Goal: Communication & Community: Answer question/provide support

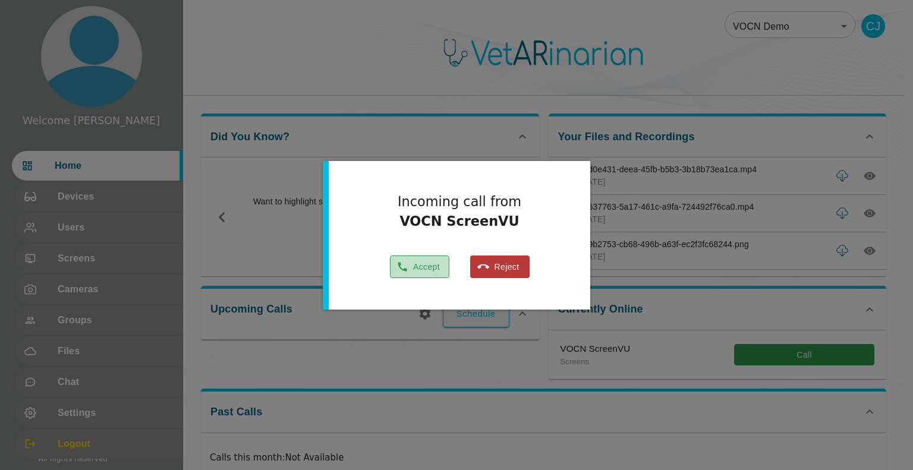
click at [430, 268] on button "Accept" at bounding box center [419, 267] width 59 height 23
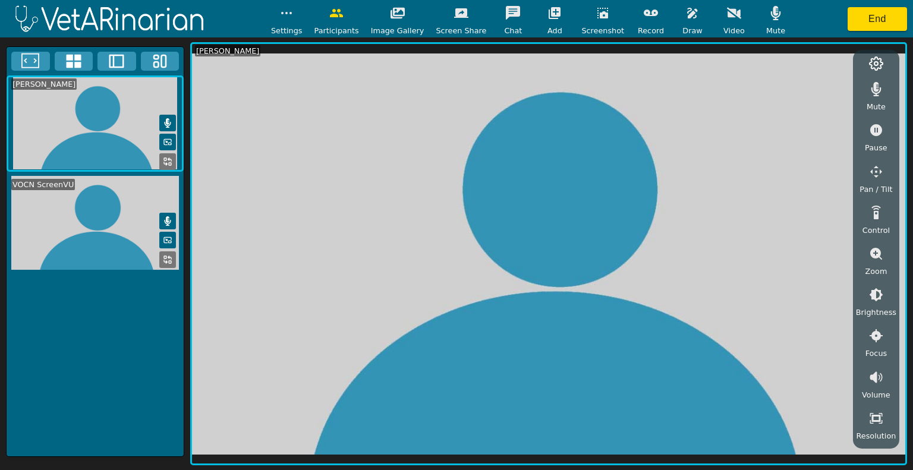
click at [171, 257] on icon at bounding box center [169, 257] width 3 height 3
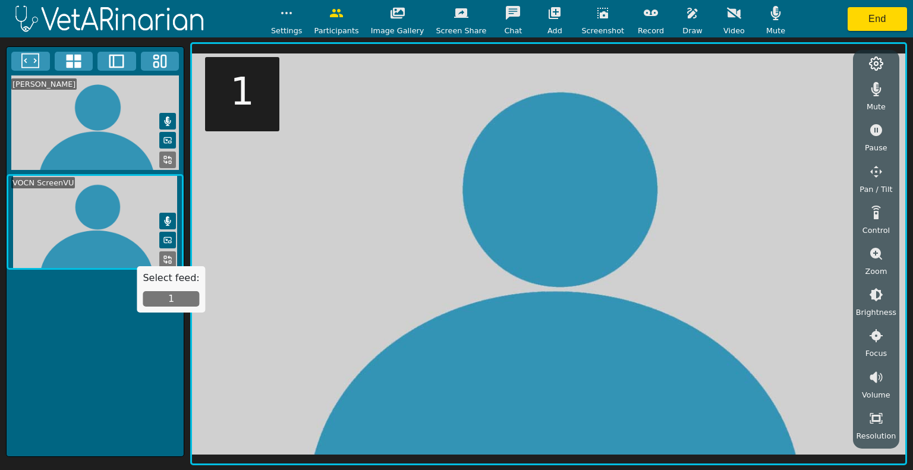
click at [167, 241] on icon at bounding box center [167, 239] width 7 height 5
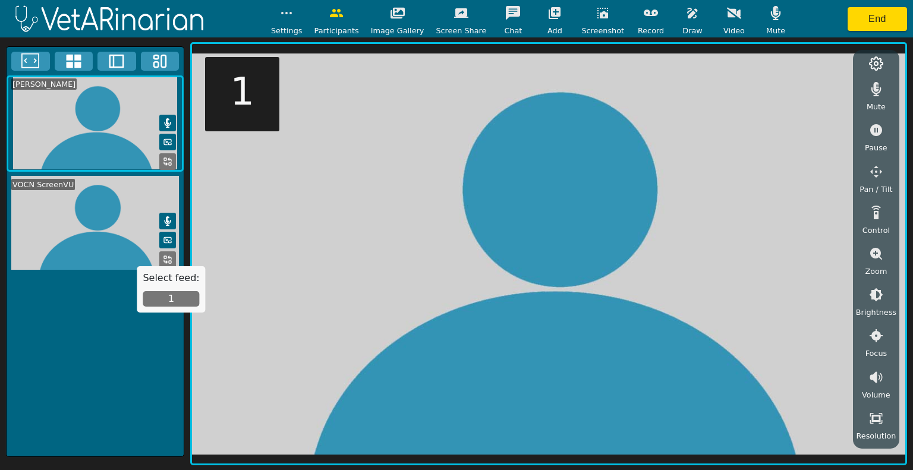
click at [167, 241] on icon at bounding box center [167, 239] width 7 height 5
click at [123, 61] on icon at bounding box center [116, 62] width 15 height 14
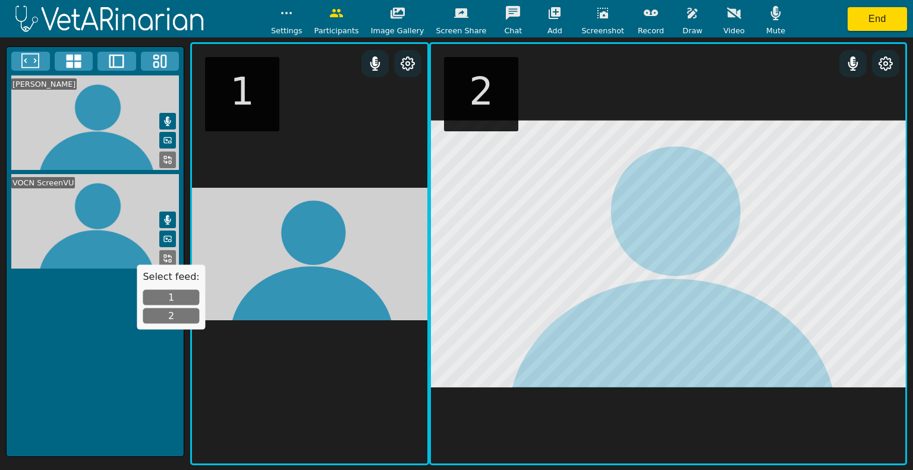
click at [67, 295] on div "[PERSON_NAME] VOCN ScreenVU" at bounding box center [95, 251] width 178 height 411
click at [95, 333] on div "[PERSON_NAME] VOCN ScreenVU" at bounding box center [95, 251] width 178 height 411
click at [153, 280] on h5 "Select feed:" at bounding box center [171, 276] width 56 height 11
click at [25, 67] on icon at bounding box center [30, 61] width 18 height 18
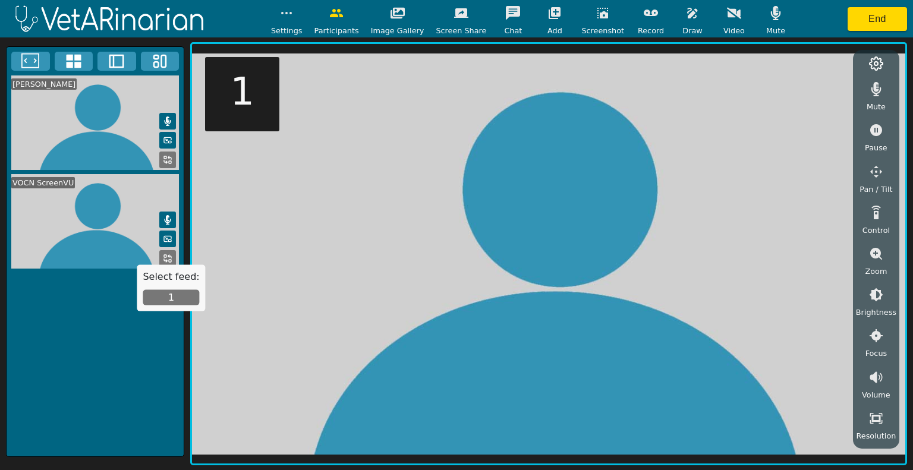
click at [25, 67] on icon at bounding box center [30, 61] width 18 height 18
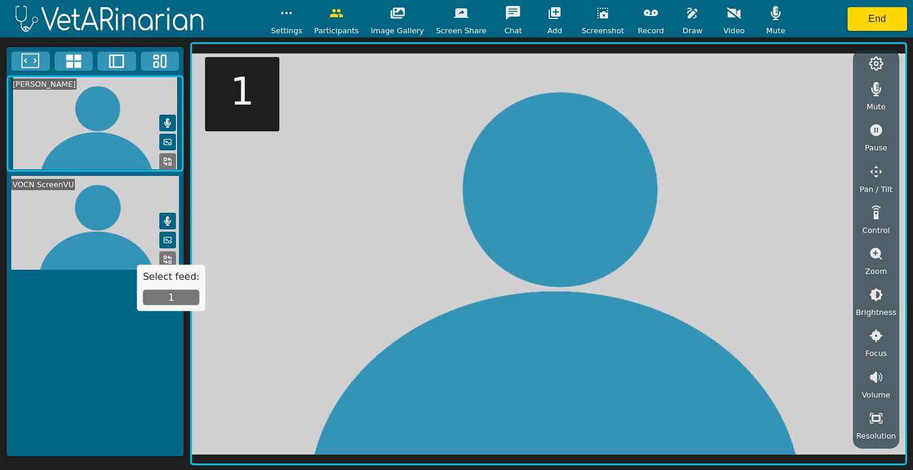
click at [166, 235] on icon at bounding box center [168, 240] width 10 height 10
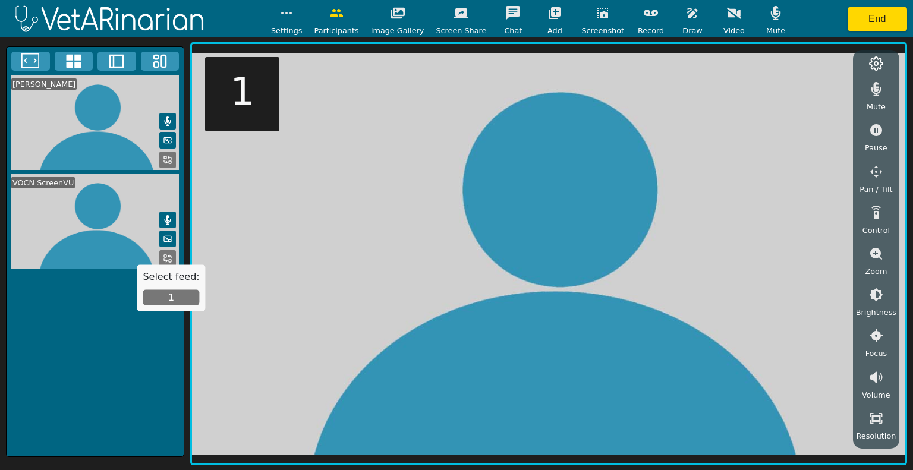
click at [171, 239] on icon at bounding box center [168, 239] width 10 height 10
click at [170, 254] on icon at bounding box center [168, 259] width 10 height 10
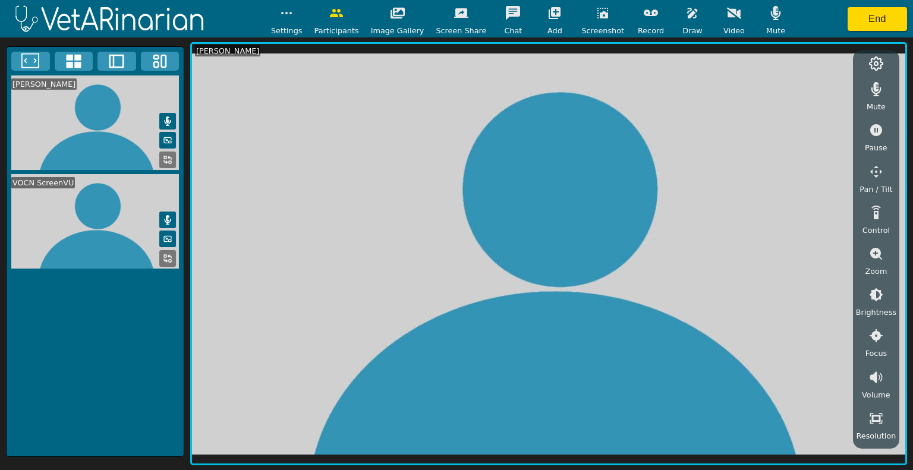
click at [170, 254] on icon at bounding box center [168, 259] width 10 height 10
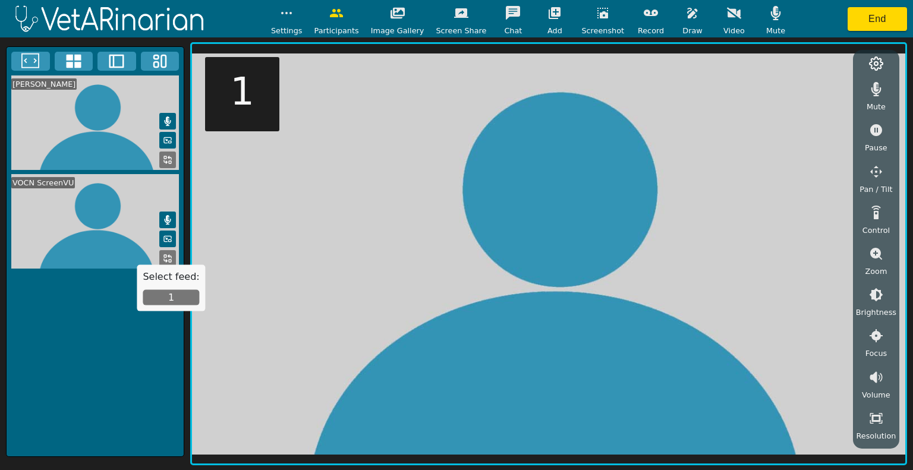
click at [105, 214] on video at bounding box center [95, 221] width 177 height 95
click at [112, 67] on icon at bounding box center [116, 62] width 15 height 14
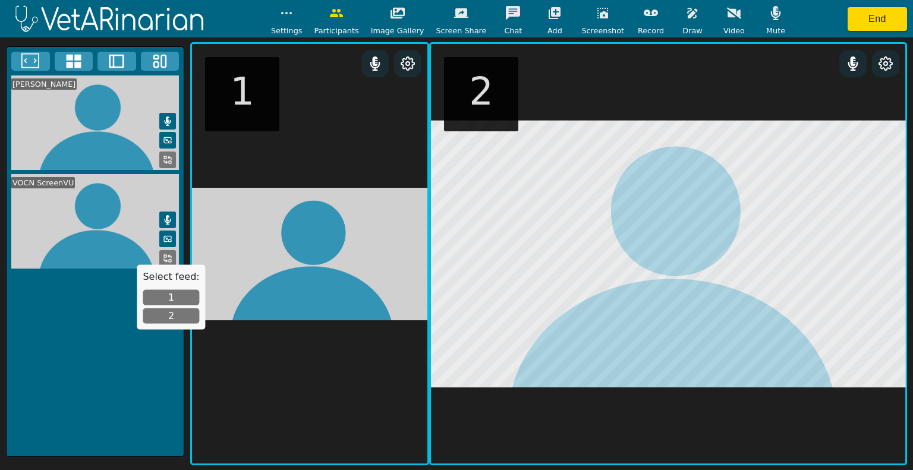
click at [685, 14] on icon "button" at bounding box center [692, 13] width 14 height 14
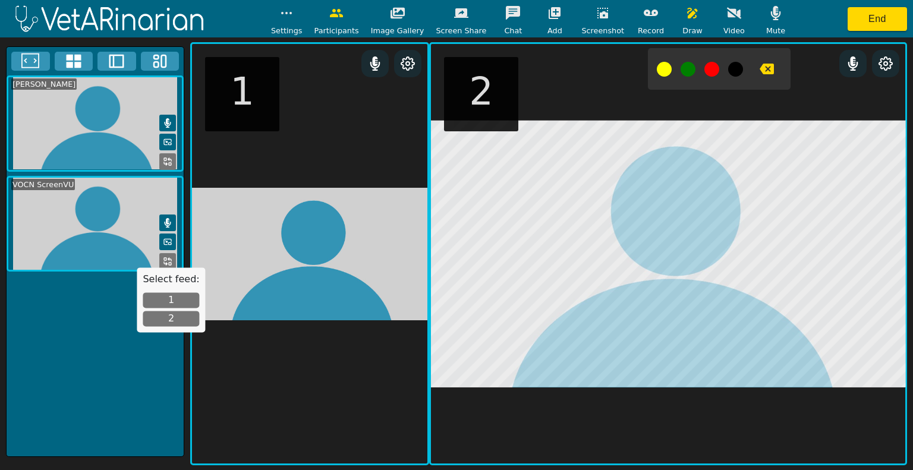
click at [760, 63] on icon "button" at bounding box center [767, 69] width 14 height 14
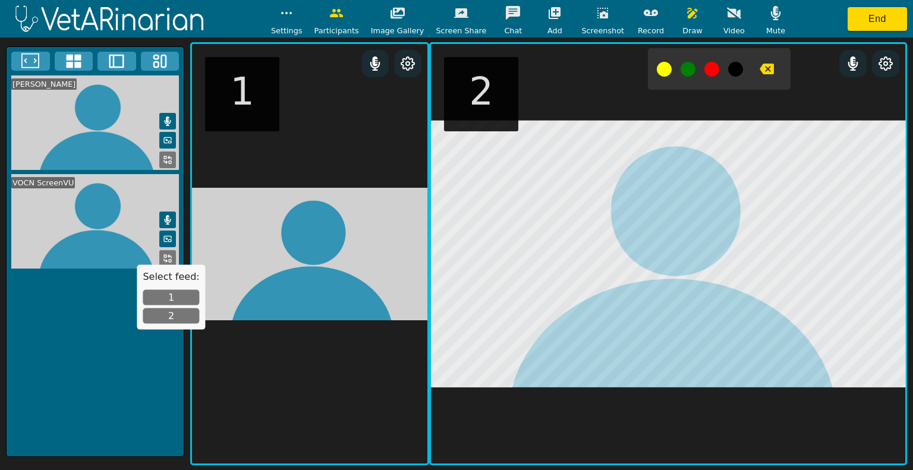
click at [124, 371] on div "[PERSON_NAME] VOCN ScreenVU" at bounding box center [95, 251] width 178 height 411
click at [546, 97] on video at bounding box center [668, 254] width 474 height 420
click at [597, 13] on icon "button" at bounding box center [602, 13] width 11 height 11
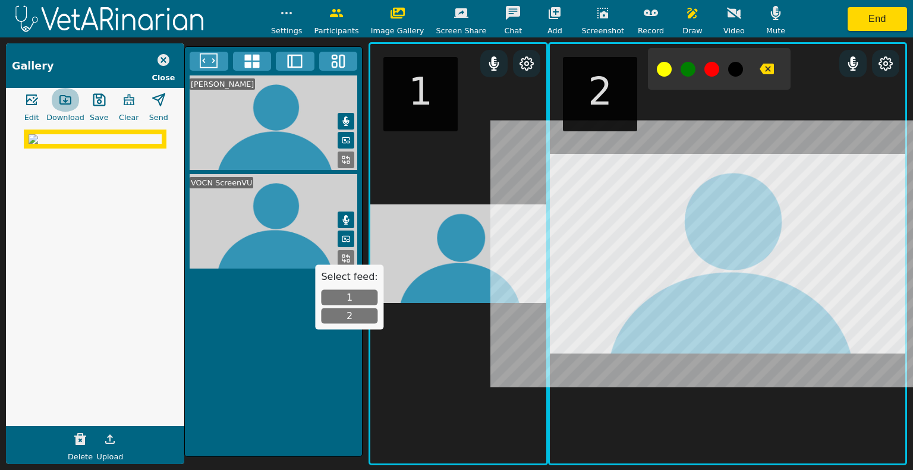
click at [61, 109] on button "button" at bounding box center [66, 100] width 30 height 24
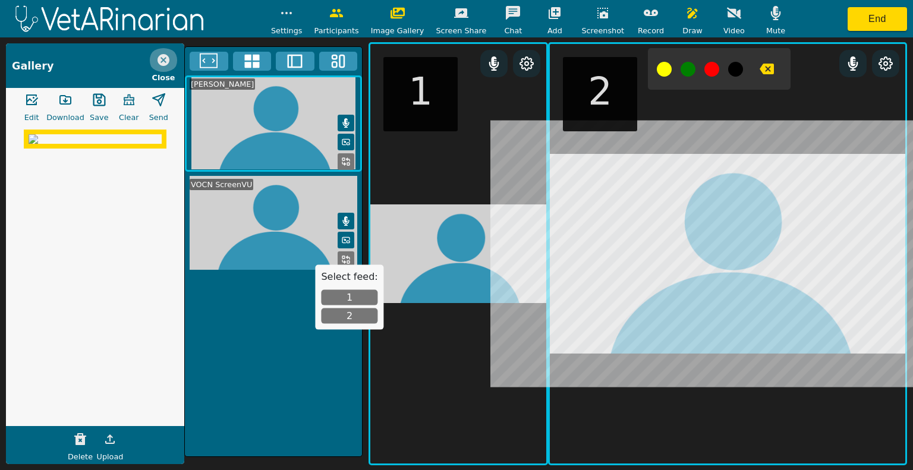
click at [166, 60] on icon "button" at bounding box center [164, 60] width 12 height 12
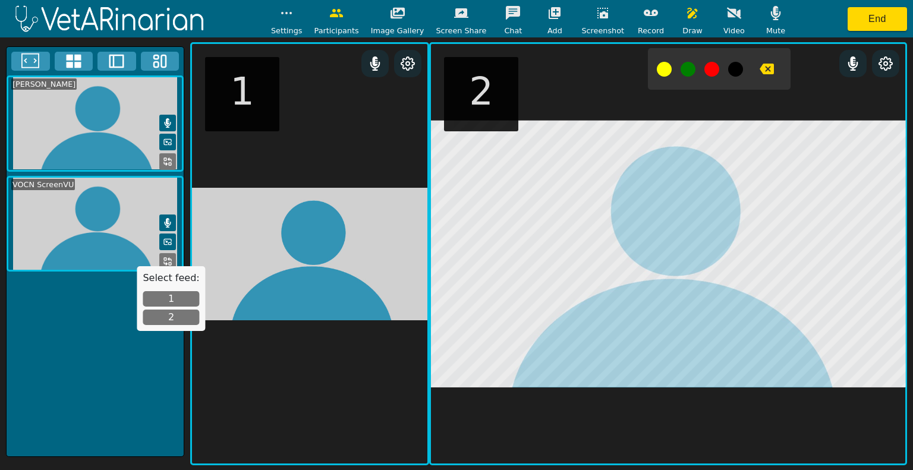
click at [760, 73] on icon "button" at bounding box center [767, 69] width 14 height 11
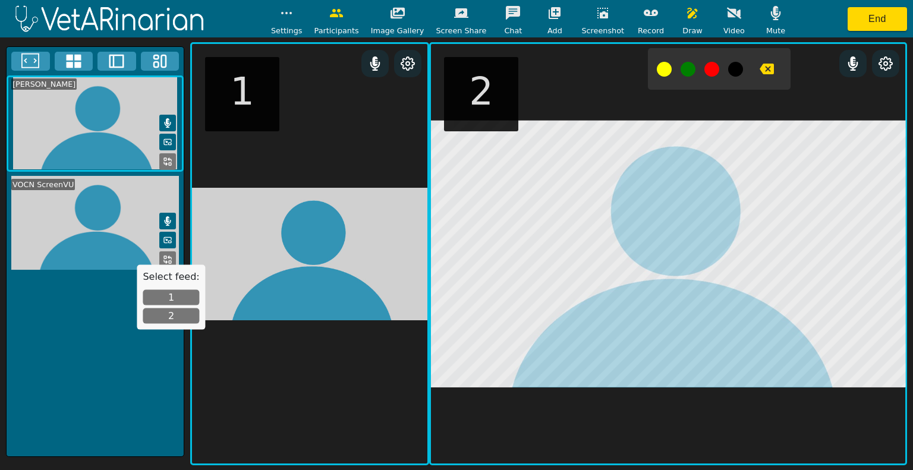
click at [59, 363] on div "[PERSON_NAME] VOCN ScreenVU" at bounding box center [95, 251] width 178 height 411
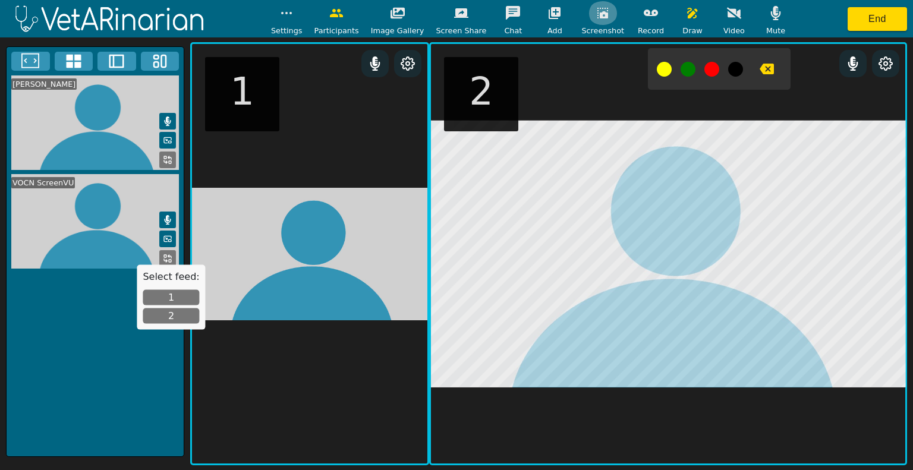
click at [597, 19] on icon "button" at bounding box center [603, 13] width 14 height 14
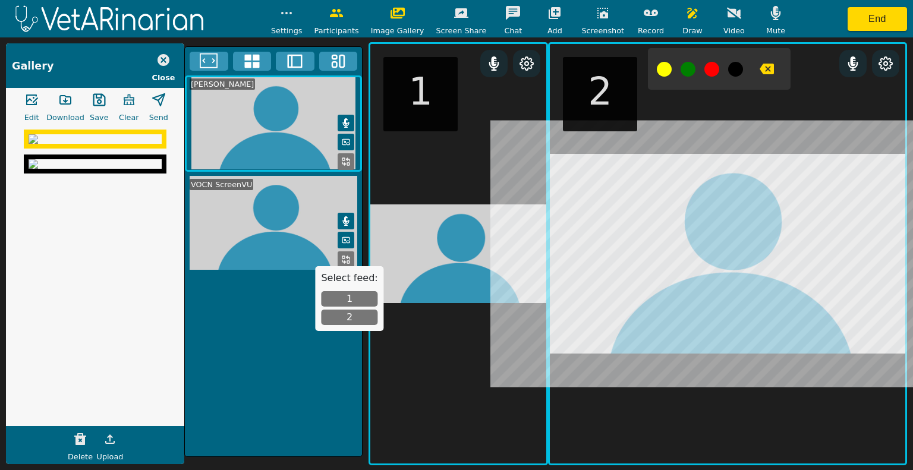
click at [760, 70] on icon "button" at bounding box center [767, 69] width 14 height 11
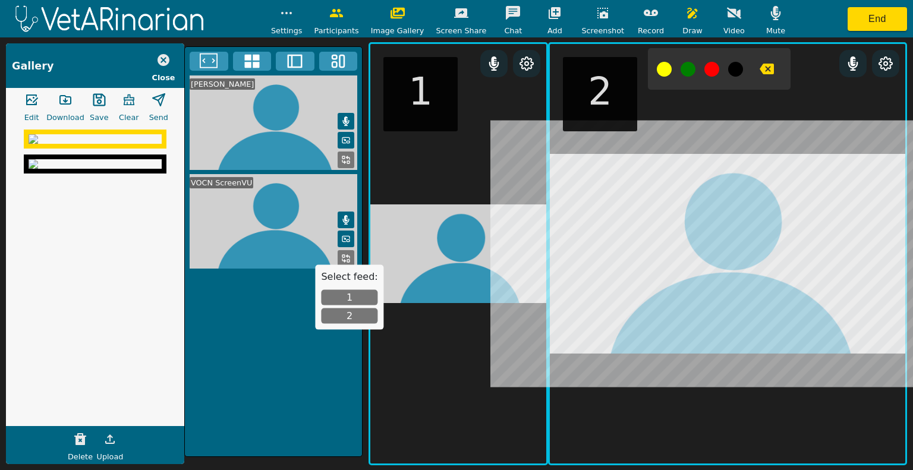
click at [596, 14] on icon "button" at bounding box center [603, 13] width 14 height 14
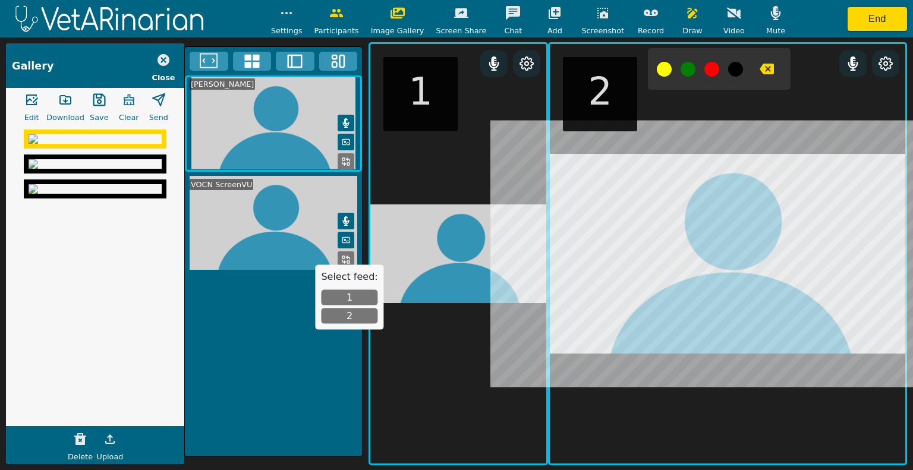
click at [91, 169] on img at bounding box center [95, 164] width 133 height 10
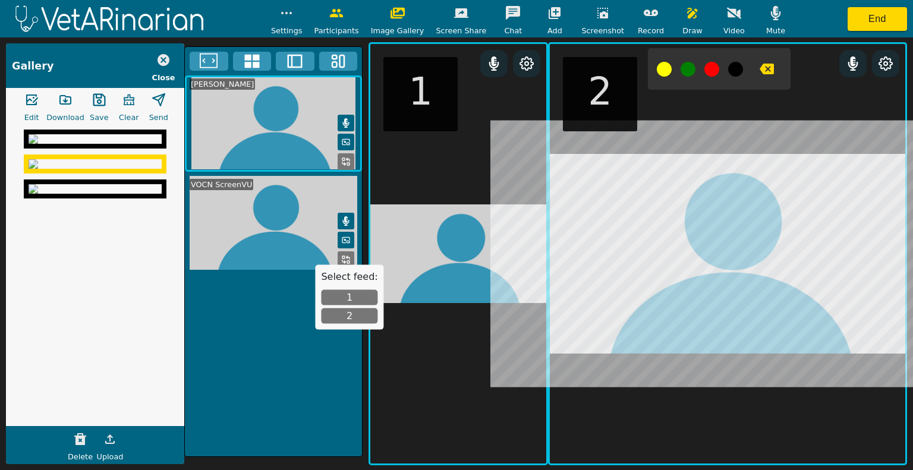
click at [91, 169] on img at bounding box center [95, 164] width 133 height 10
click at [72, 102] on icon "button" at bounding box center [65, 100] width 14 height 14
click at [78, 144] on img at bounding box center [95, 139] width 133 height 10
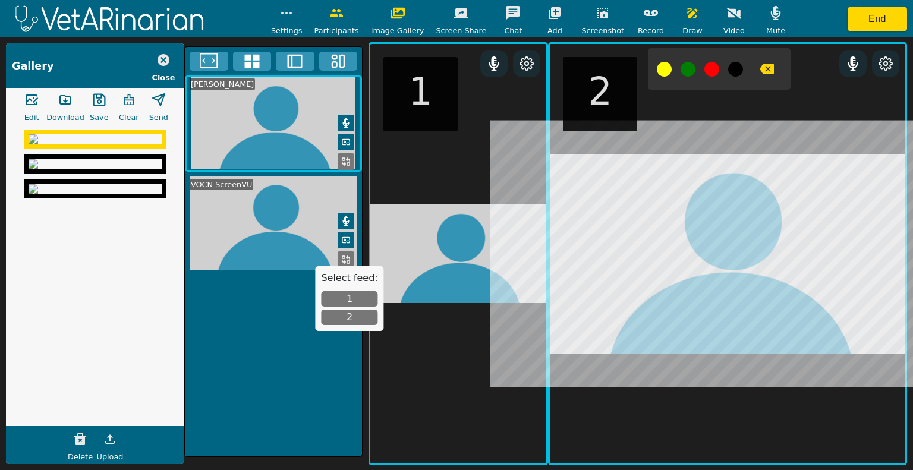
click at [78, 144] on img at bounding box center [95, 139] width 133 height 10
click at [71, 98] on icon "button" at bounding box center [65, 100] width 14 height 14
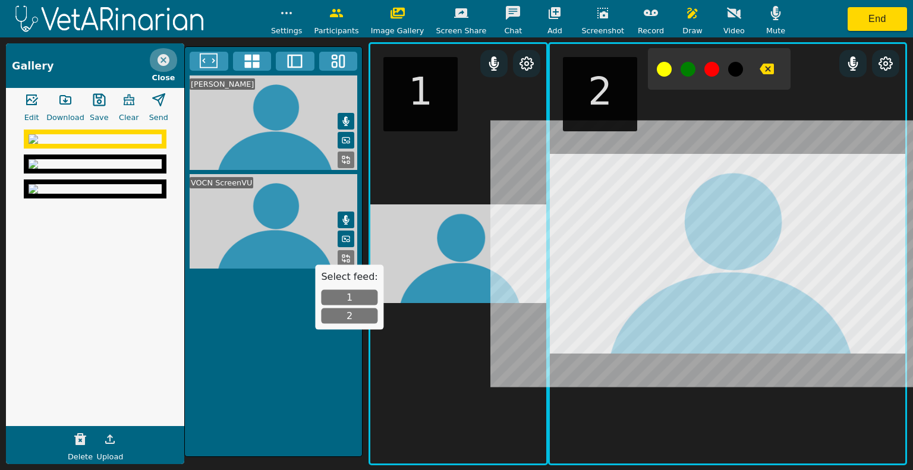
click at [162, 66] on icon "button" at bounding box center [163, 60] width 14 height 14
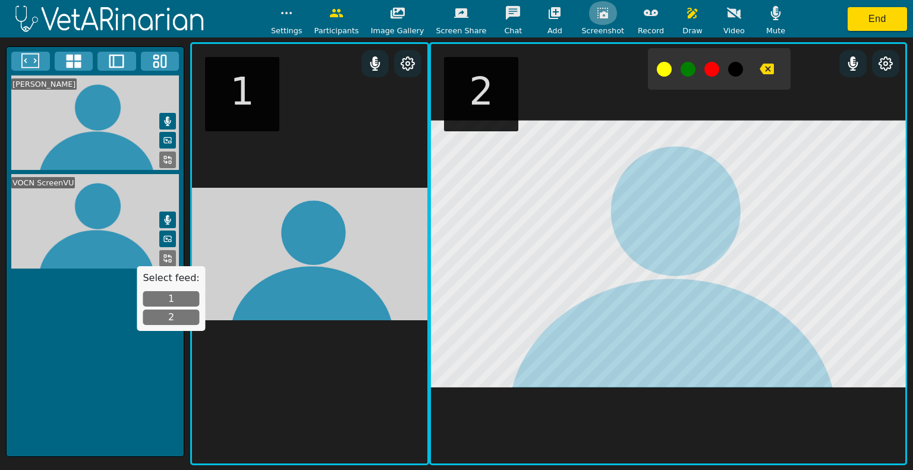
click at [597, 12] on icon "button" at bounding box center [602, 13] width 11 height 11
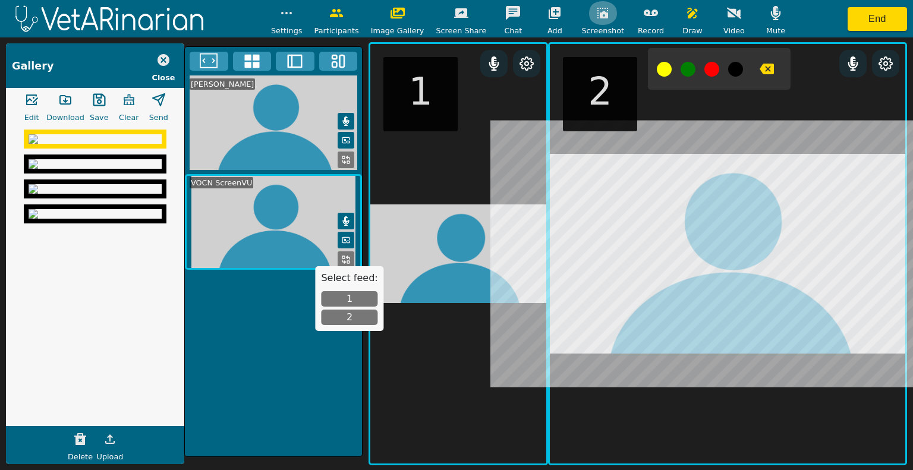
click at [596, 10] on icon "button" at bounding box center [603, 13] width 14 height 14
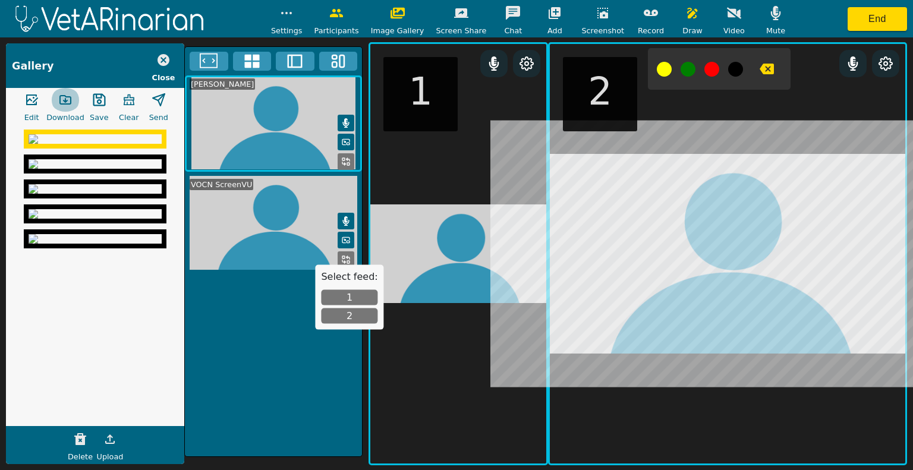
click at [65, 102] on icon "button" at bounding box center [65, 100] width 11 height 8
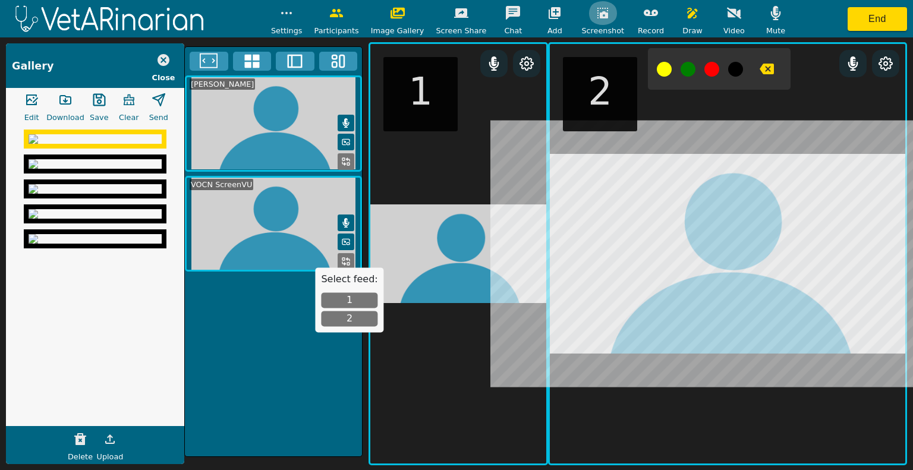
click at [588, 15] on button "button" at bounding box center [603, 13] width 30 height 24
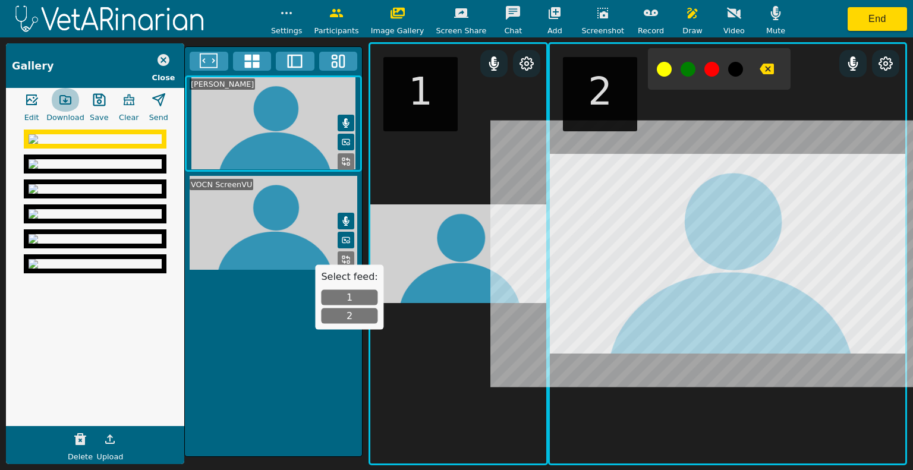
click at [69, 103] on icon "button" at bounding box center [65, 100] width 14 height 14
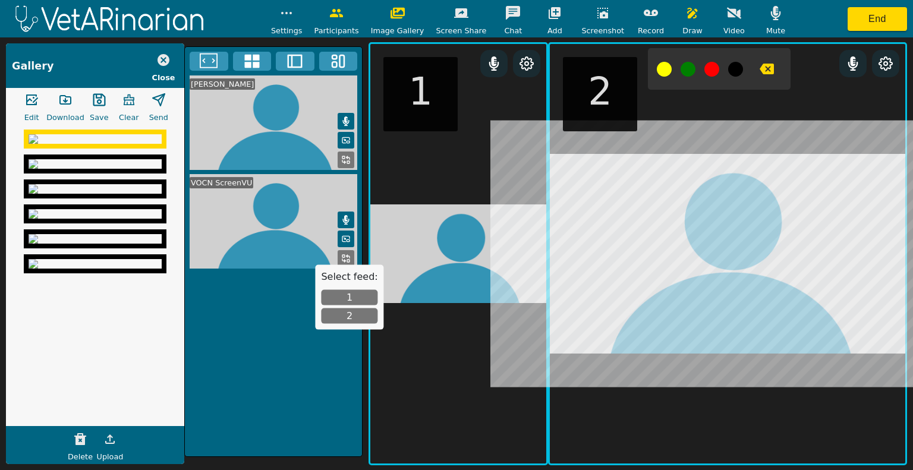
click at [304, 367] on div "[PERSON_NAME] VOCN ScreenVU" at bounding box center [273, 251] width 178 height 411
click at [167, 59] on icon "button" at bounding box center [164, 60] width 12 height 12
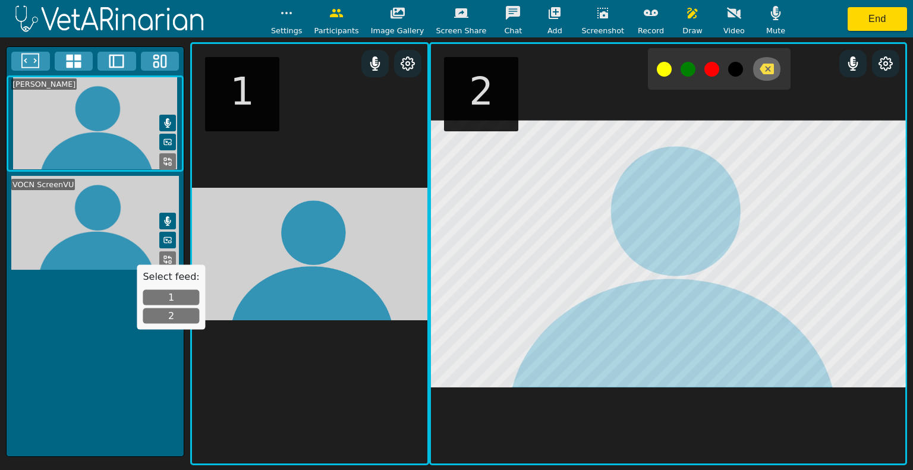
click at [761, 70] on button "button" at bounding box center [767, 69] width 30 height 24
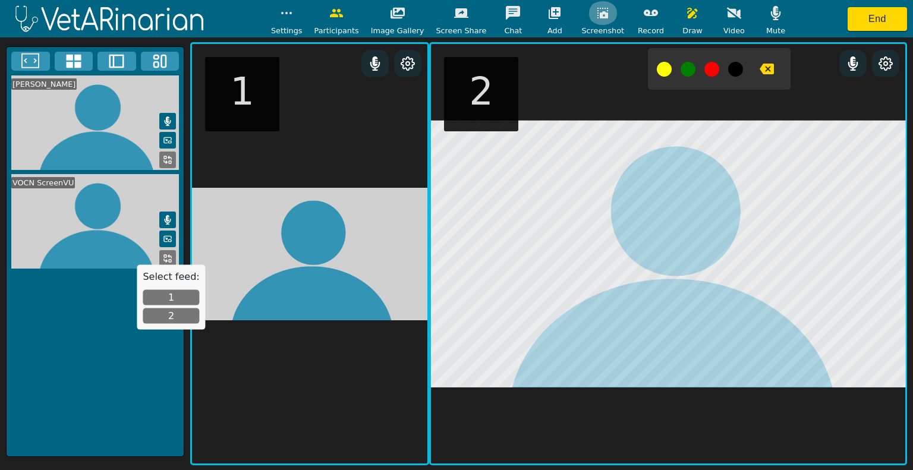
click at [597, 18] on icon "button" at bounding box center [602, 13] width 11 height 11
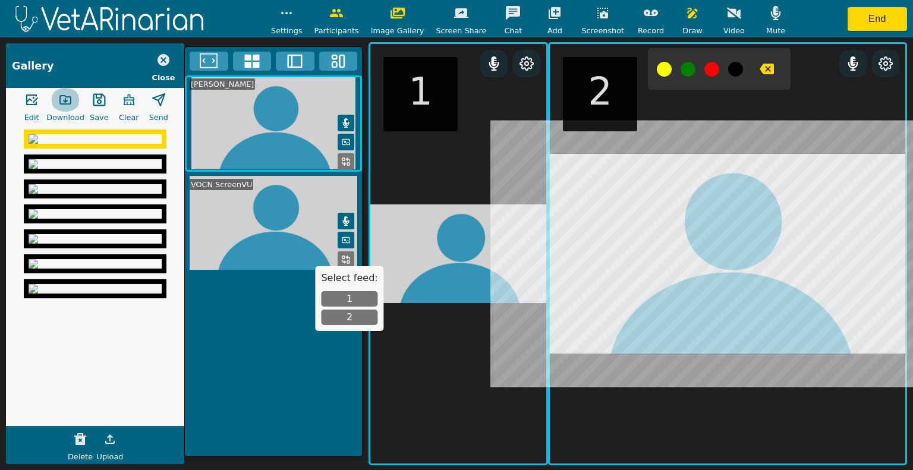
click at [66, 94] on icon "button" at bounding box center [65, 100] width 14 height 14
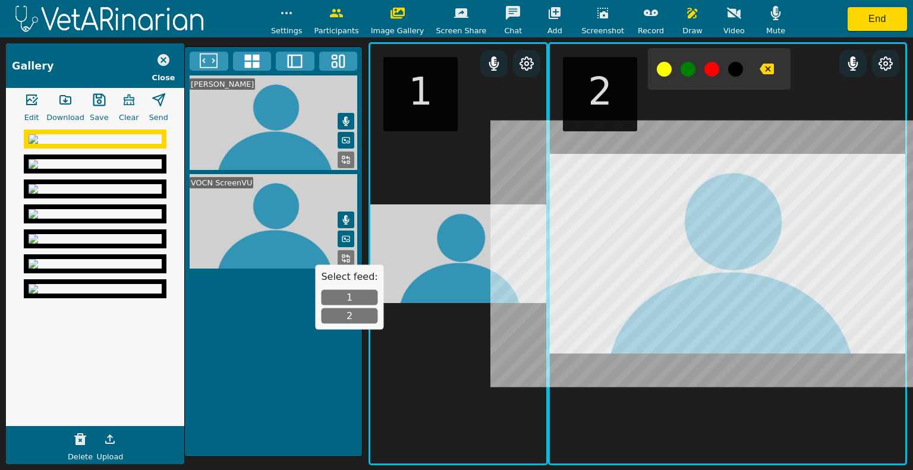
click at [322, 368] on div "[PERSON_NAME] VOCN ScreenVU" at bounding box center [273, 251] width 178 height 411
click at [582, 23] on div "Screenshot" at bounding box center [602, 18] width 43 height 35
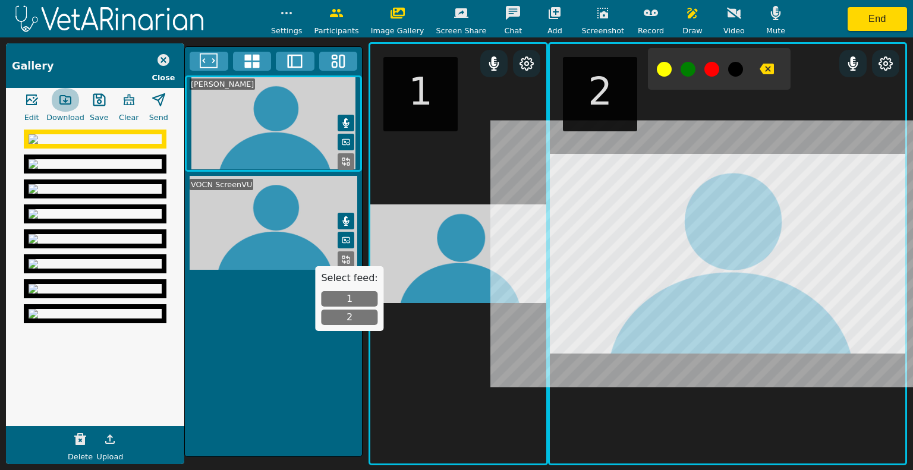
click at [71, 97] on icon "button" at bounding box center [65, 100] width 14 height 14
click at [235, 358] on div "[PERSON_NAME] VOCN ScreenVU" at bounding box center [273, 251] width 178 height 411
click at [57, 105] on button "button" at bounding box center [66, 100] width 30 height 24
click at [95, 107] on button "button" at bounding box center [99, 100] width 30 height 24
click at [597, 14] on icon "button" at bounding box center [602, 13] width 11 height 11
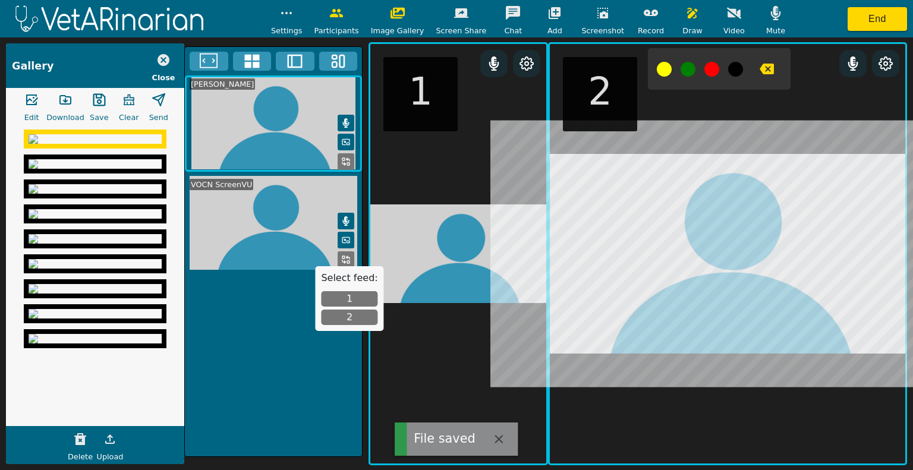
click at [74, 96] on button "button" at bounding box center [66, 100] width 30 height 24
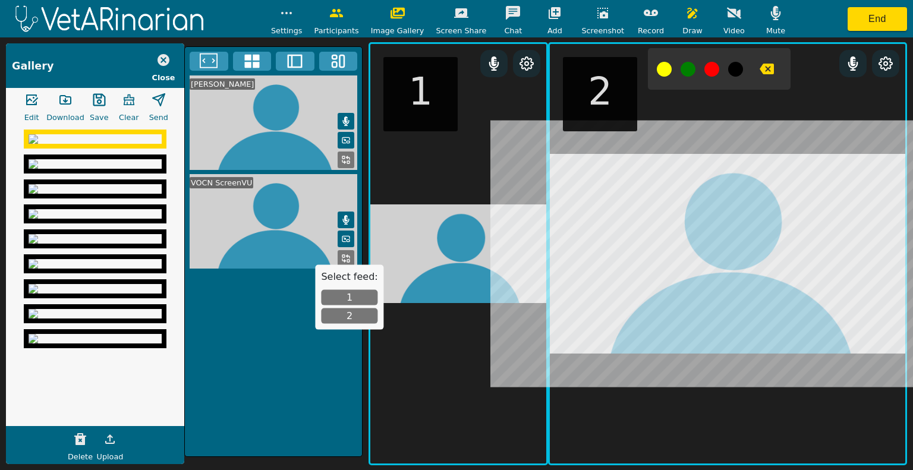
click at [238, 328] on div "[PERSON_NAME] VOCN ScreenVU" at bounding box center [273, 251] width 178 height 411
click at [596, 12] on icon "button" at bounding box center [603, 13] width 14 height 14
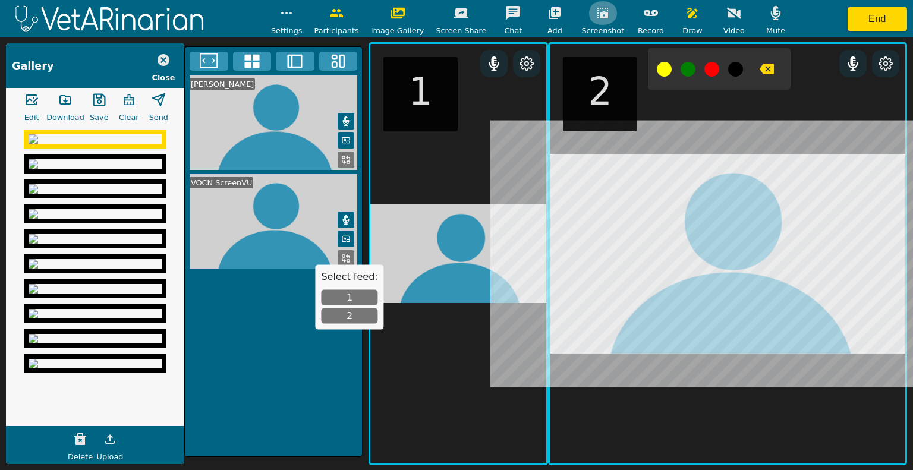
click at [596, 12] on icon "button" at bounding box center [603, 13] width 14 height 14
click at [601, 10] on button "button" at bounding box center [603, 13] width 30 height 24
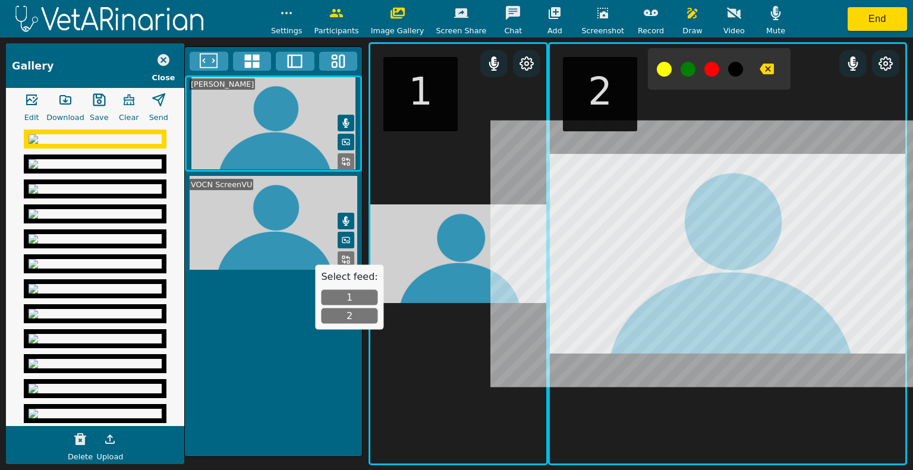
click at [69, 144] on img at bounding box center [95, 139] width 133 height 10
click at [62, 101] on icon "button" at bounding box center [65, 100] width 14 height 14
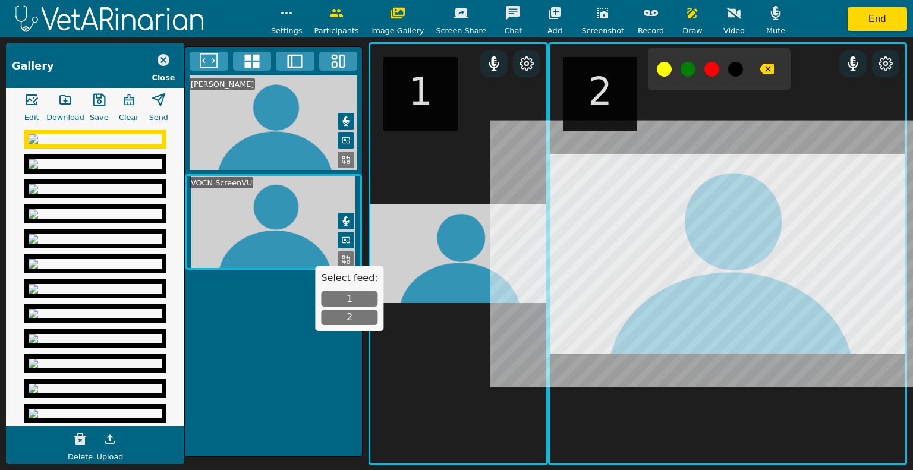
click at [224, 324] on div "[PERSON_NAME] VOCN ScreenVU" at bounding box center [273, 251] width 178 height 411
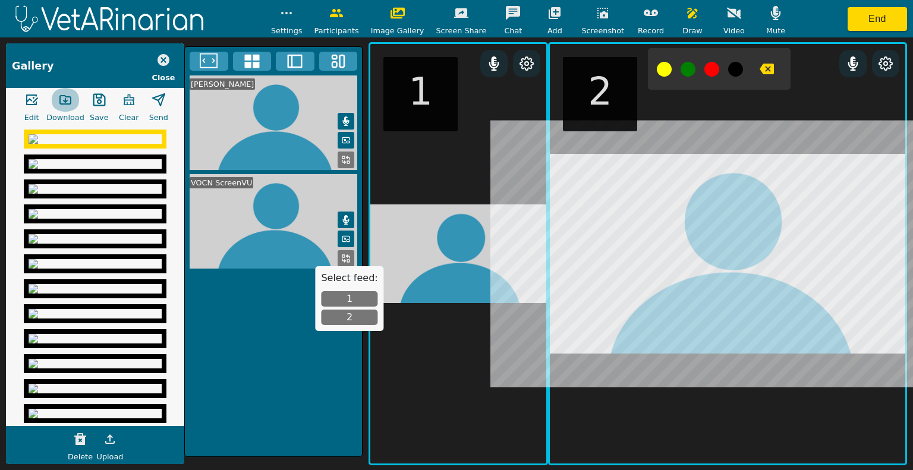
click at [58, 100] on icon "button" at bounding box center [65, 100] width 14 height 14
click at [270, 391] on div "[PERSON_NAME] VOCN ScreenVU" at bounding box center [273, 251] width 178 height 411
click at [207, 373] on div "[PERSON_NAME] VOCN ScreenVU" at bounding box center [273, 251] width 178 height 411
click at [596, 8] on icon "button" at bounding box center [603, 13] width 14 height 14
click at [71, 103] on icon "button" at bounding box center [65, 100] width 14 height 14
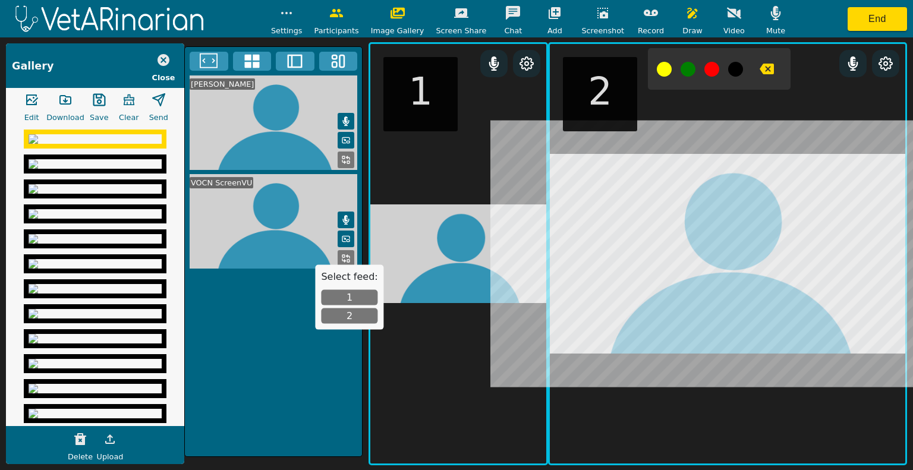
click at [108, 169] on img at bounding box center [95, 164] width 133 height 10
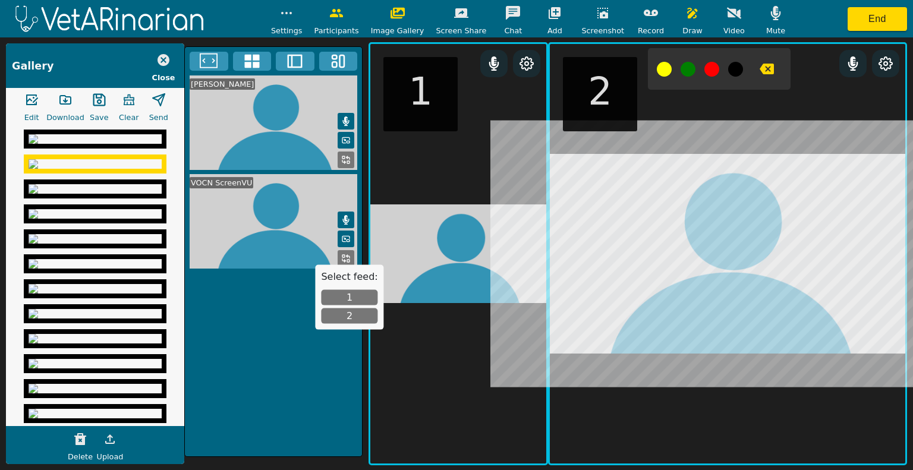
click at [74, 98] on button "button" at bounding box center [66, 100] width 30 height 24
click at [51, 88] on button "button" at bounding box center [66, 100] width 30 height 24
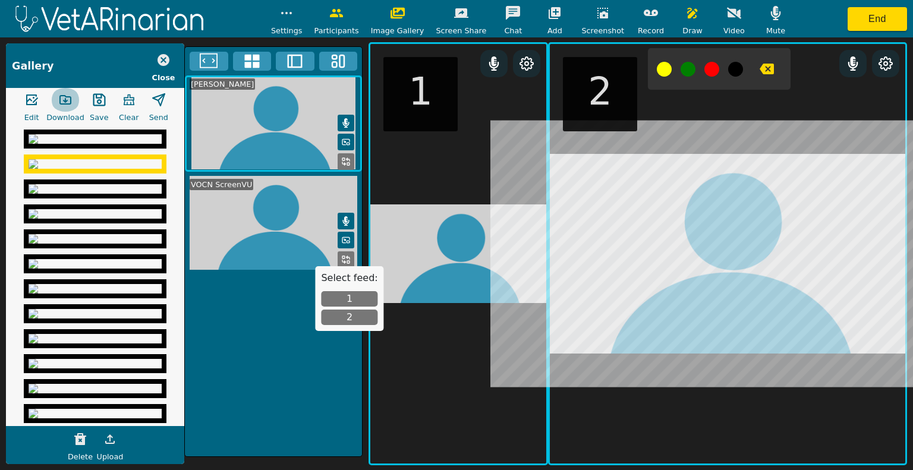
click at [760, 71] on icon "button" at bounding box center [767, 69] width 14 height 11
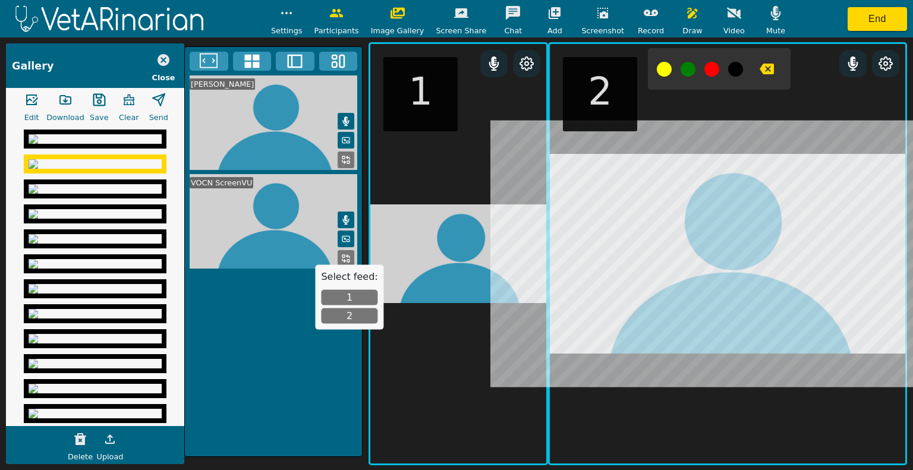
click at [273, 419] on div "[PERSON_NAME] VOCN ScreenVU" at bounding box center [273, 251] width 178 height 411
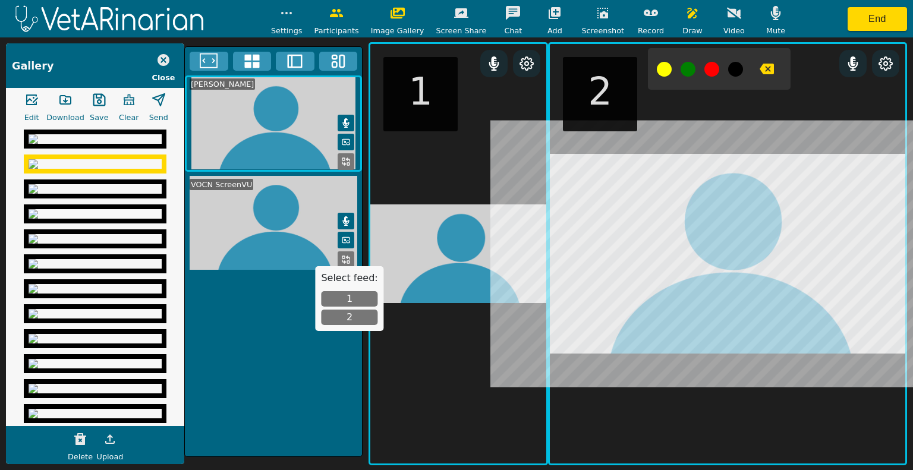
click at [597, 16] on icon "button" at bounding box center [602, 13] width 11 height 11
click at [163, 58] on icon "button" at bounding box center [164, 60] width 12 height 12
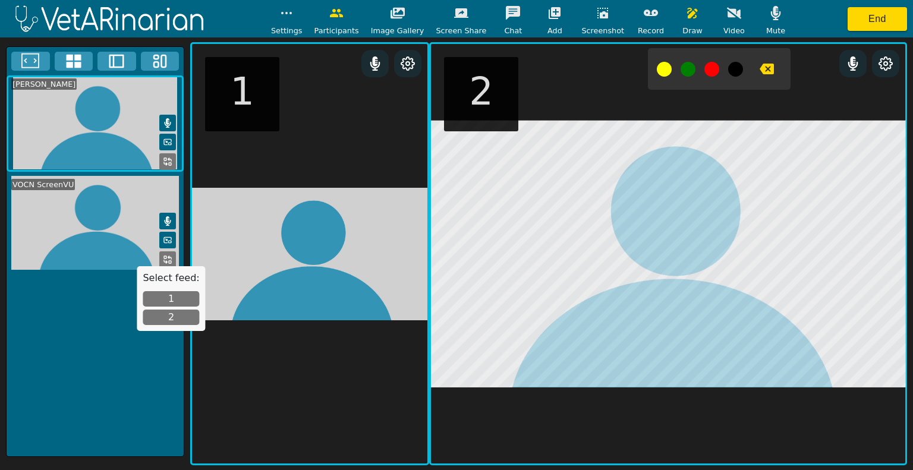
click at [596, 20] on icon "button" at bounding box center [603, 13] width 14 height 14
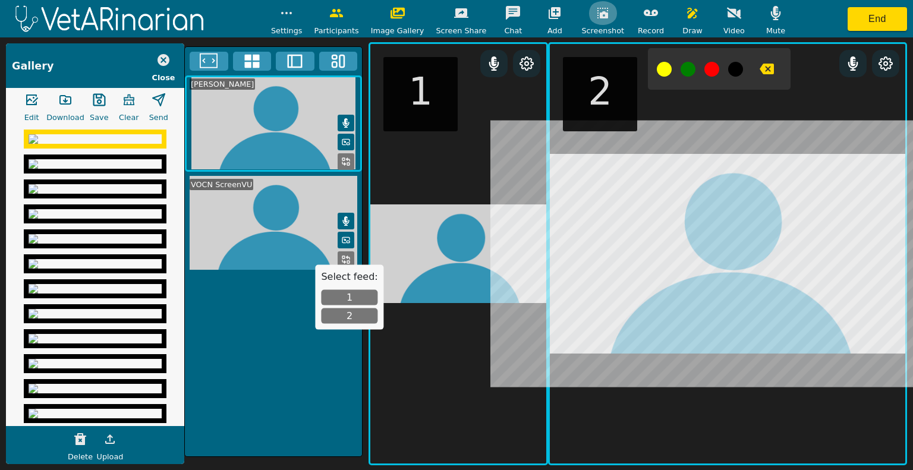
click at [597, 18] on icon "button" at bounding box center [602, 13] width 11 height 11
click at [64, 102] on icon "button" at bounding box center [65, 100] width 14 height 14
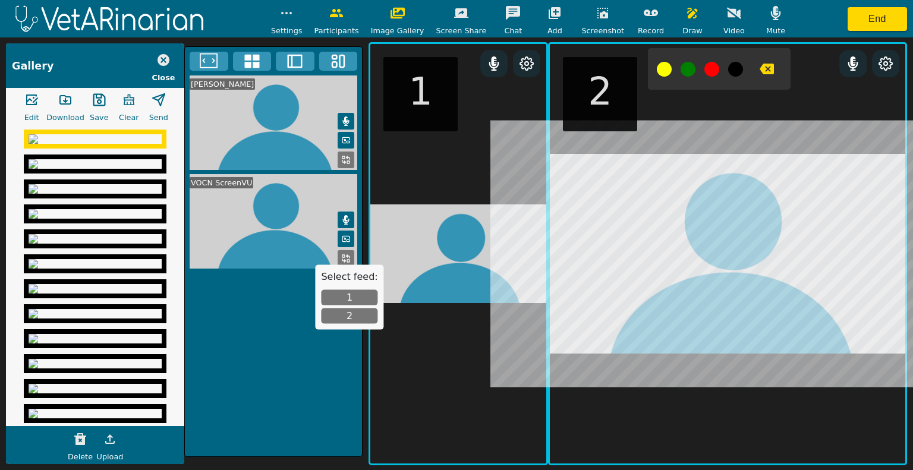
click at [100, 169] on img at bounding box center [95, 164] width 133 height 10
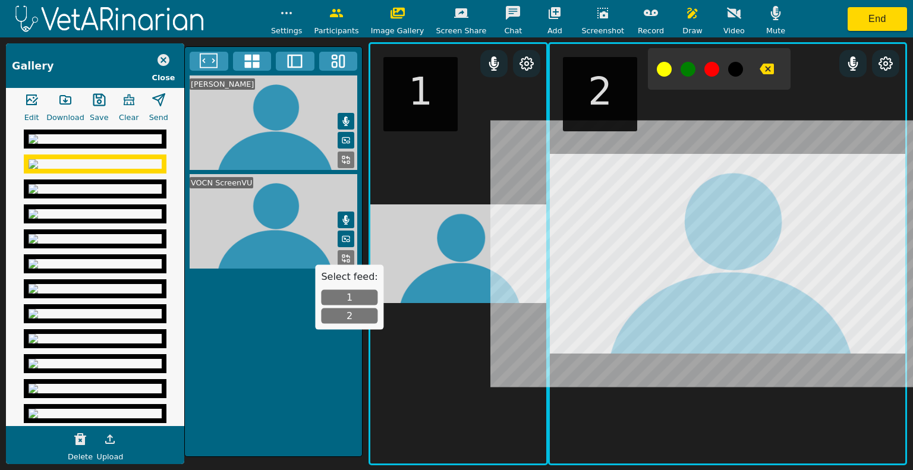
click at [69, 93] on icon "button" at bounding box center [65, 100] width 14 height 14
click at [596, 9] on icon "button" at bounding box center [603, 13] width 14 height 14
click at [95, 144] on img at bounding box center [95, 139] width 133 height 10
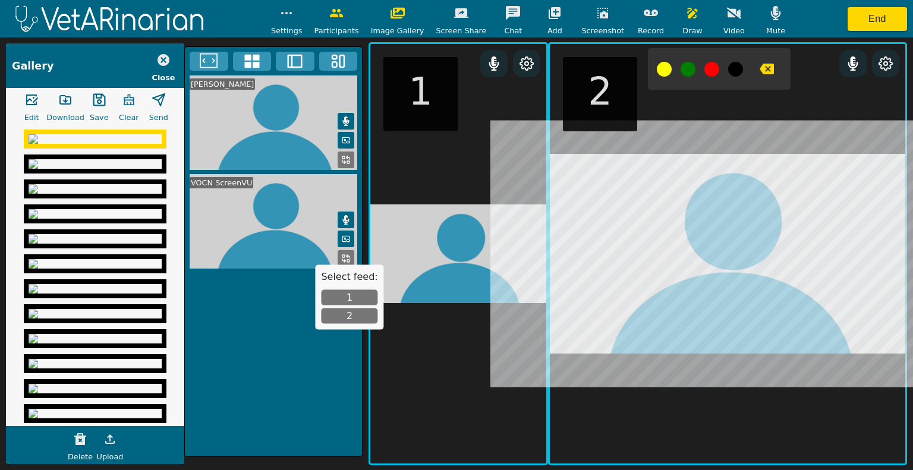
click at [163, 56] on icon "button" at bounding box center [164, 60] width 12 height 12
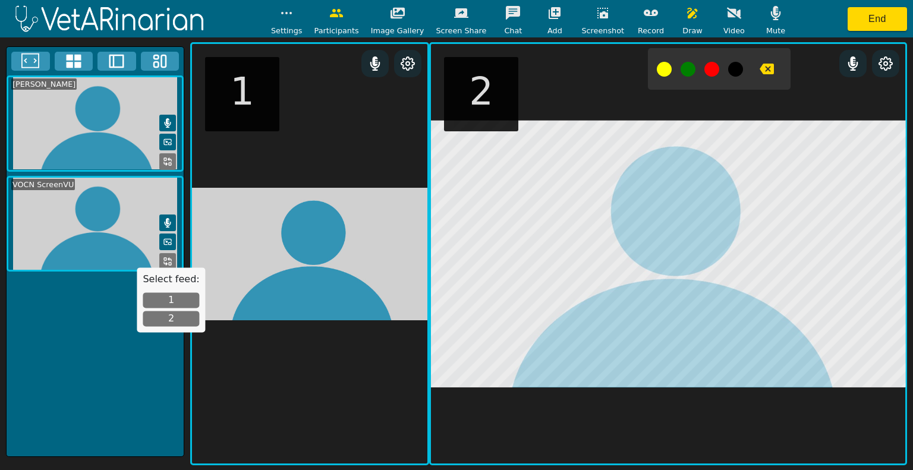
click at [109, 382] on div "[PERSON_NAME] VOCN ScreenVU" at bounding box center [95, 251] width 178 height 411
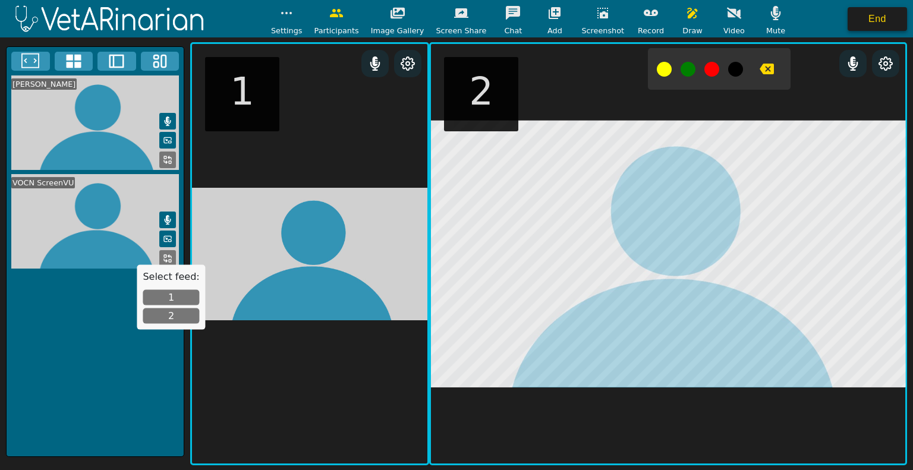
click at [898, 12] on button "End" at bounding box center [877, 19] width 59 height 24
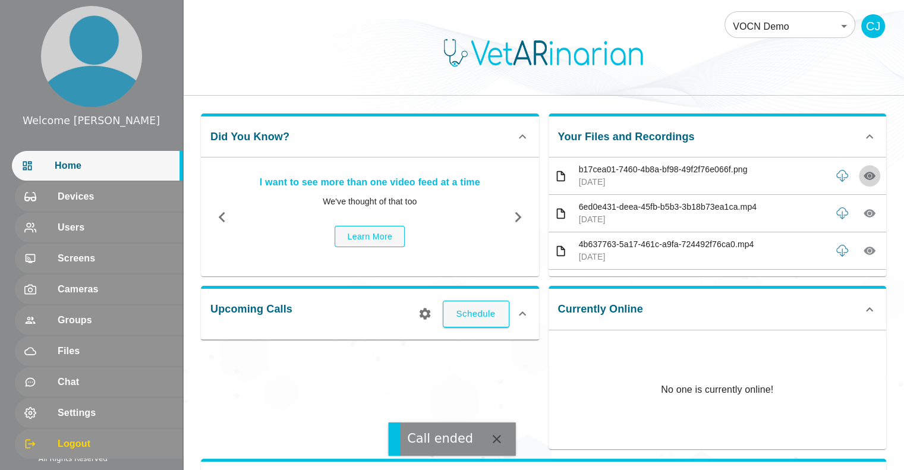
click at [864, 173] on icon "button" at bounding box center [870, 176] width 12 height 8
